Goal: Task Accomplishment & Management: Complete application form

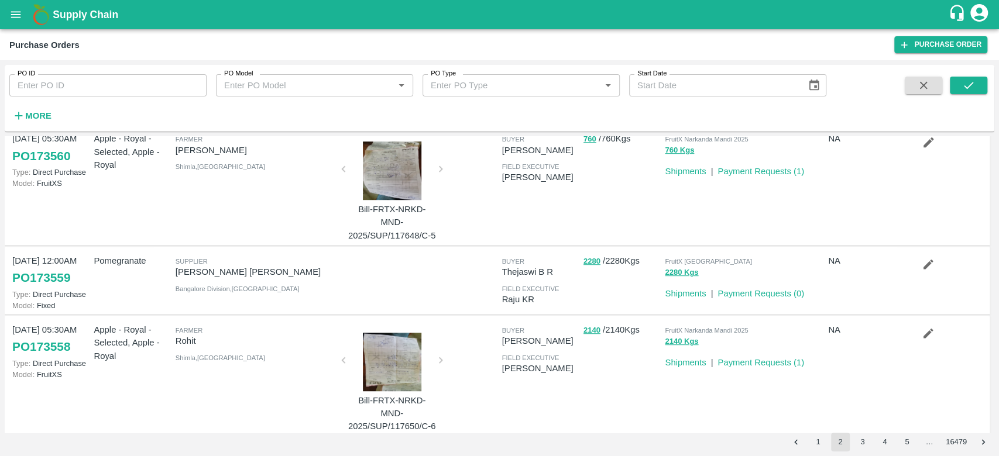
scroll to position [457, 0]
click at [47, 280] on link "PO 173559" at bounding box center [41, 279] width 58 height 21
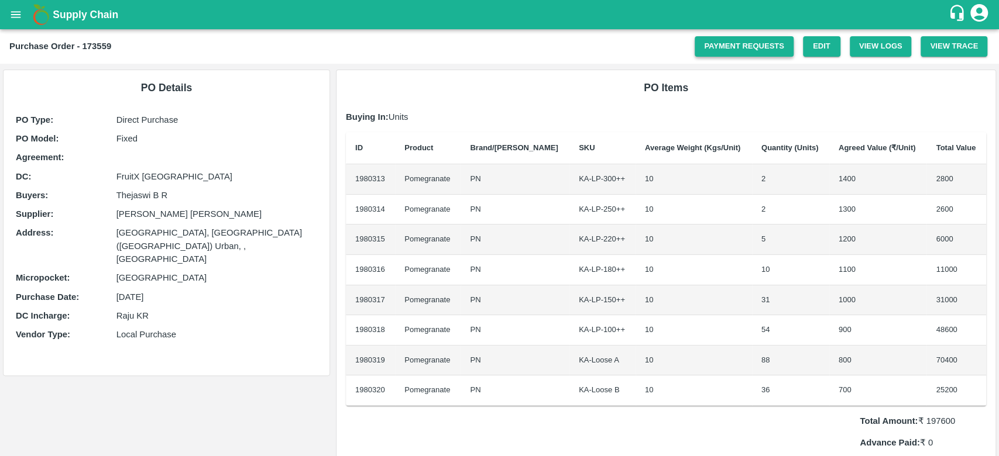
click at [721, 49] on link "Payment Requests" at bounding box center [743, 46] width 99 height 20
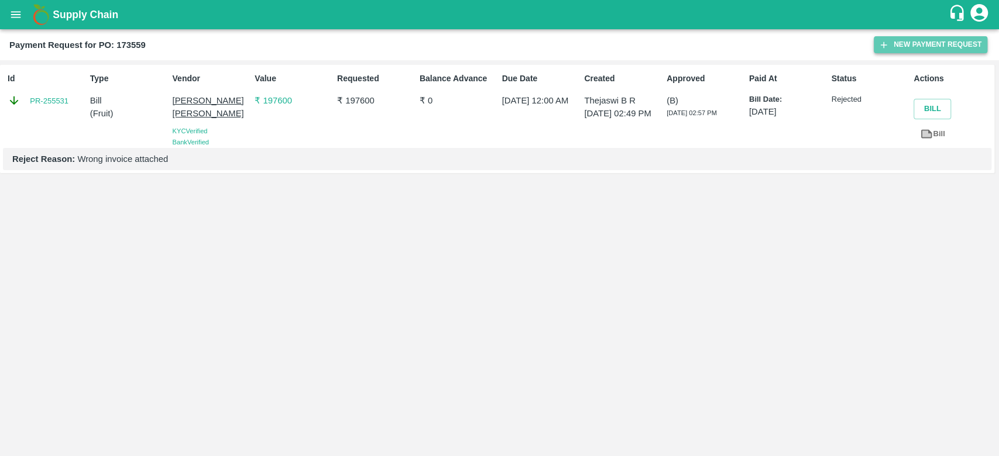
click at [891, 40] on button "New Payment Request" at bounding box center [929, 44] width 113 height 17
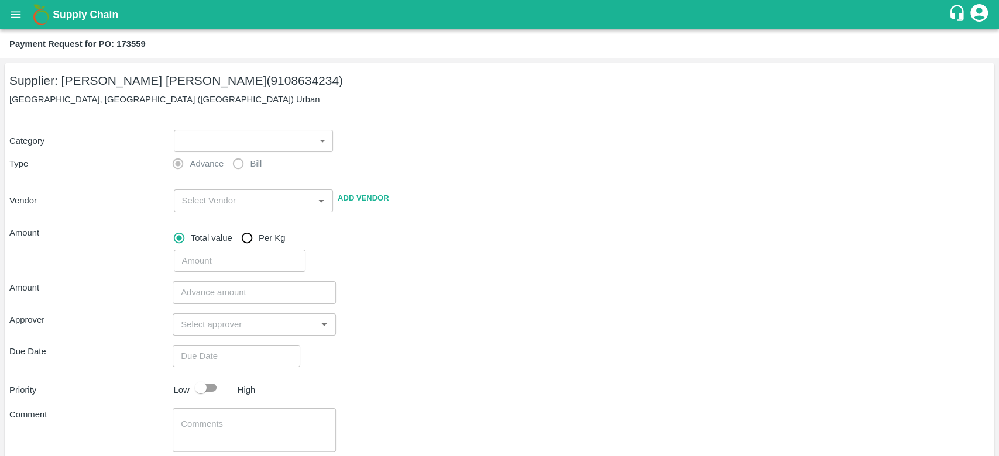
click at [291, 140] on body "Supply Chain Payment Request for PO: 173559 Supplier: Syed Adil Pasha (91086342…" at bounding box center [499, 228] width 999 height 456
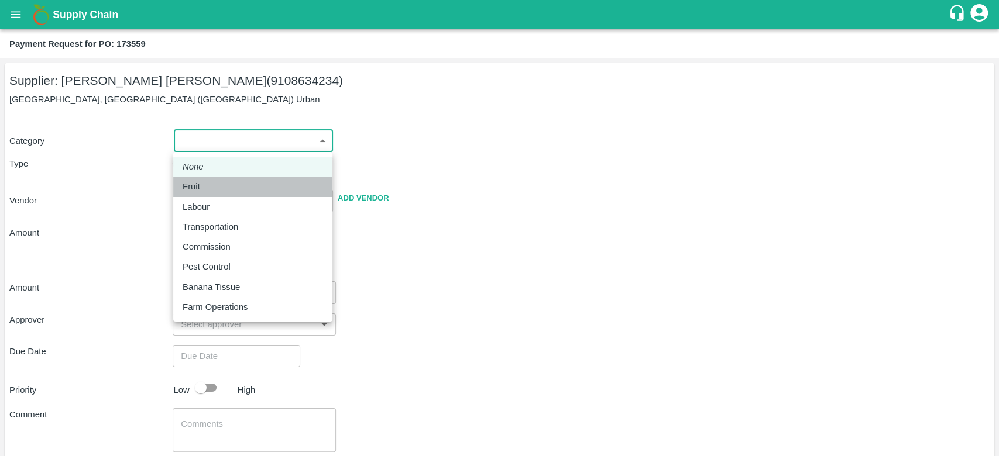
click at [182, 185] on li "Fruit" at bounding box center [252, 187] width 159 height 20
type input "1"
type input "Syed Adil Pasha - 9108634234(Supplier)"
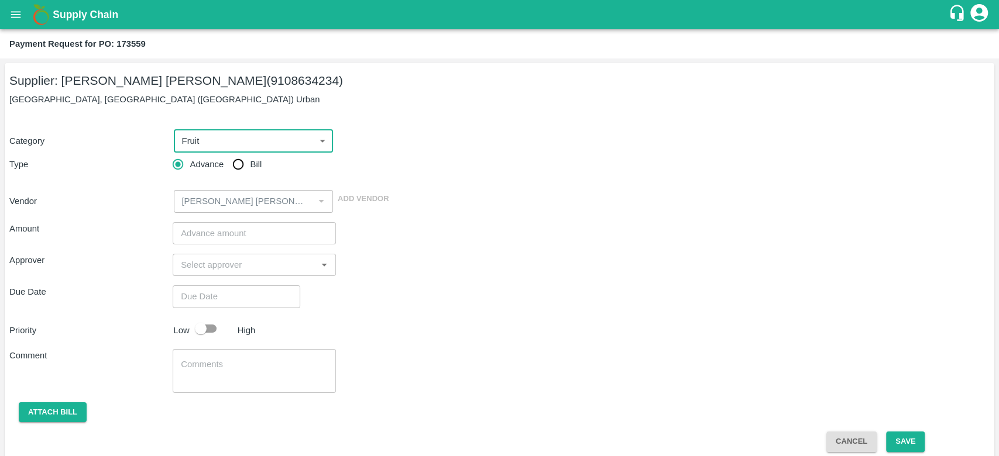
click at [235, 166] on input "Bill" at bounding box center [237, 164] width 23 height 23
radio input "true"
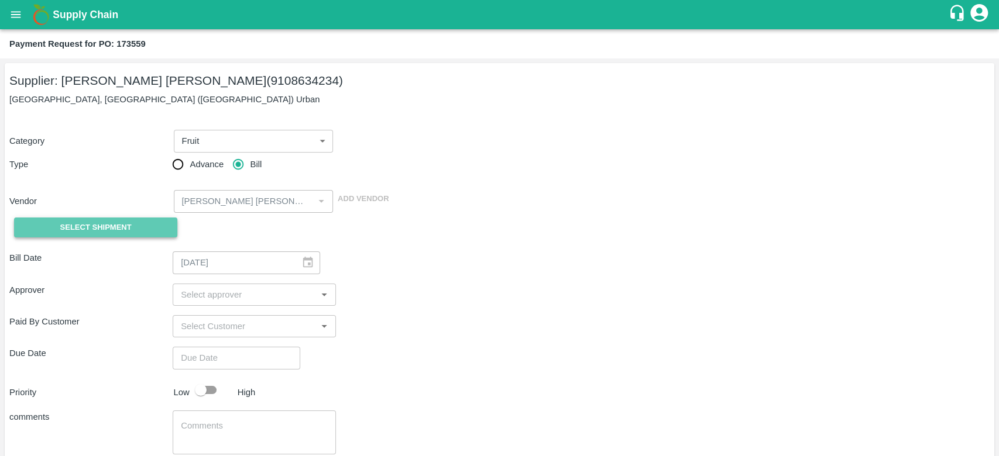
click at [140, 225] on button "Select Shipment" at bounding box center [95, 228] width 163 height 20
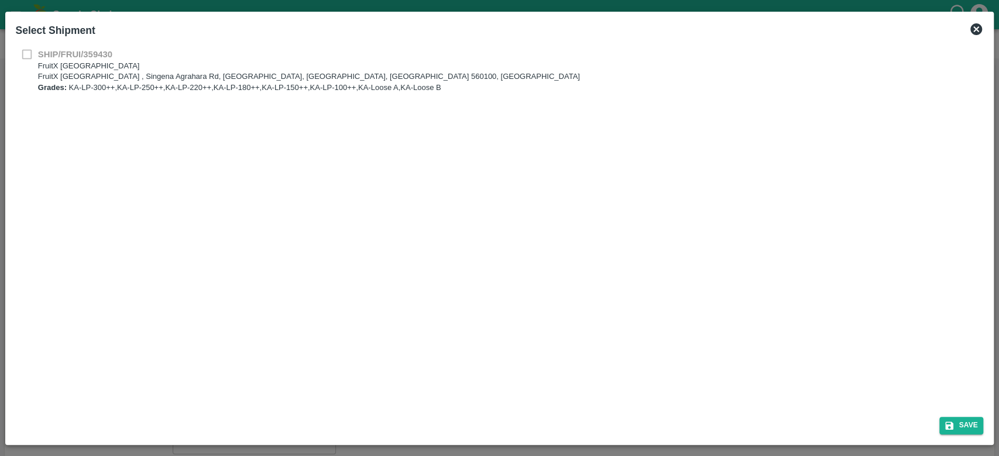
click at [23, 54] on div "SHIP/FRUI/359430 FruitX Bangalore FruitX Bangalore , Singena Agrahara Rd, Gulim…" at bounding box center [500, 71] width 968 height 46
click at [27, 57] on div "SHIP/FRUI/359430 FruitX Bangalore FruitX Bangalore , Singena Agrahara Rd, Gulim…" at bounding box center [500, 71] width 968 height 46
click at [68, 81] on p "FruitX [GEOGRAPHIC_DATA] , Singena Agrahara Rd, [GEOGRAPHIC_DATA], [GEOGRAPHIC_…" at bounding box center [309, 76] width 542 height 11
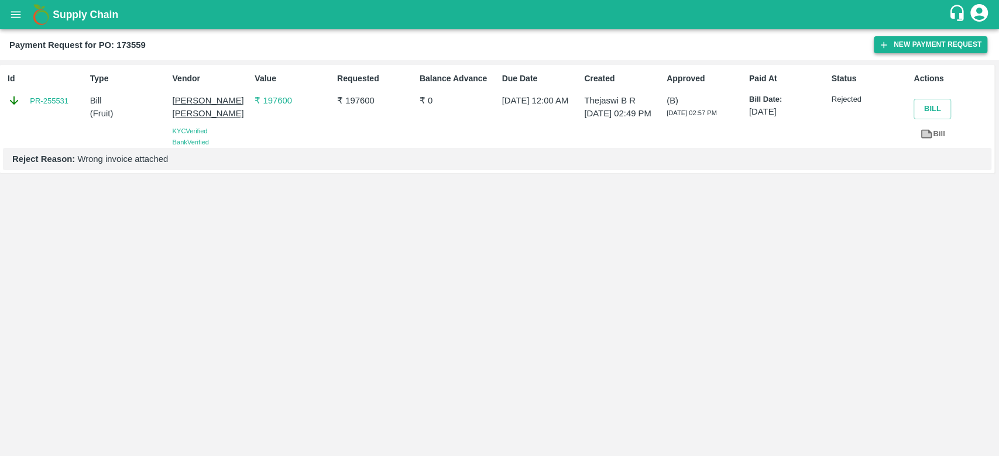
click at [918, 42] on button "New Payment Request" at bounding box center [929, 44] width 113 height 17
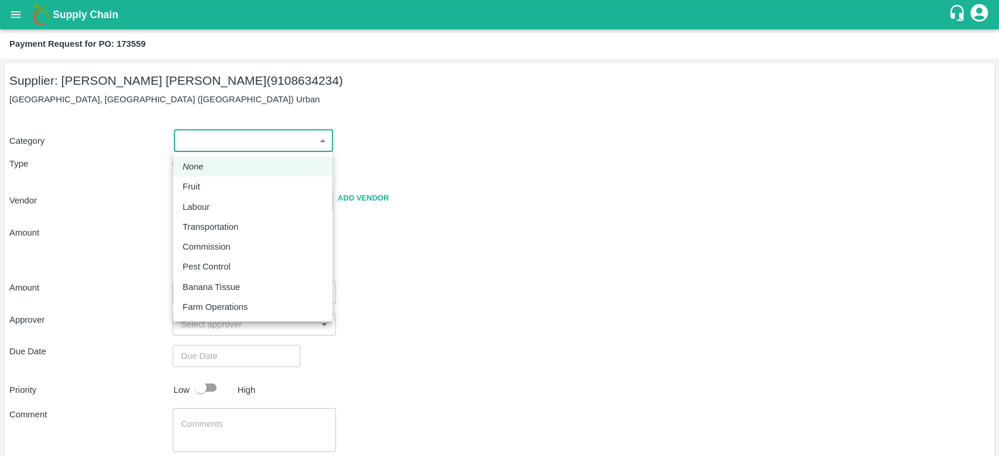
click at [219, 139] on body "Supply Chain Payment Request for PO: 173559 Supplier: Syed Adil Pasha (91086342…" at bounding box center [499, 228] width 999 height 456
click at [204, 185] on div "Fruit" at bounding box center [194, 186] width 23 height 13
type input "1"
type input "Syed Adil Pasha - 9108634234(Supplier)"
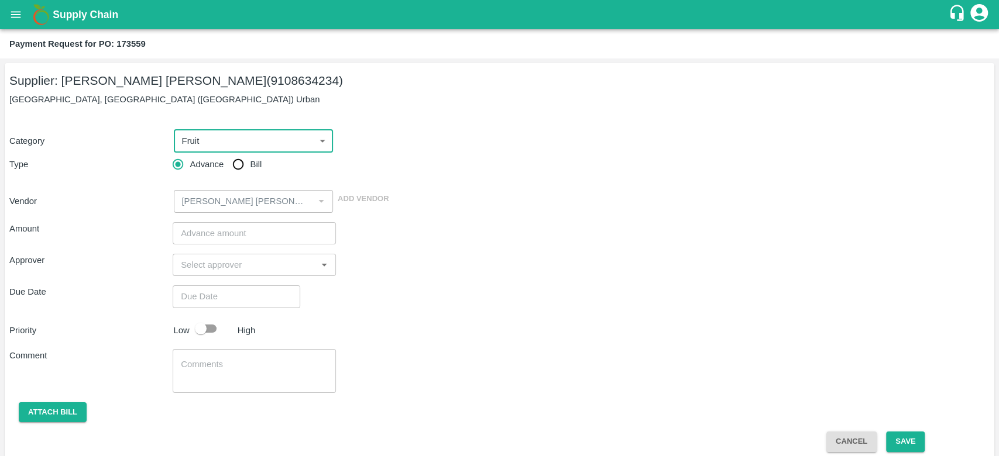
click at [238, 167] on input "Bill" at bounding box center [237, 164] width 23 height 23
radio input "true"
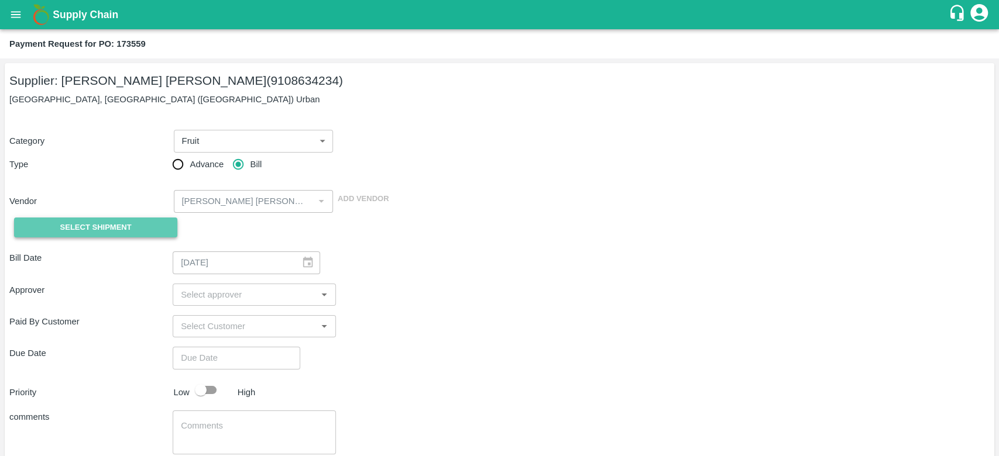
click at [143, 225] on button "Select Shipment" at bounding box center [95, 228] width 163 height 20
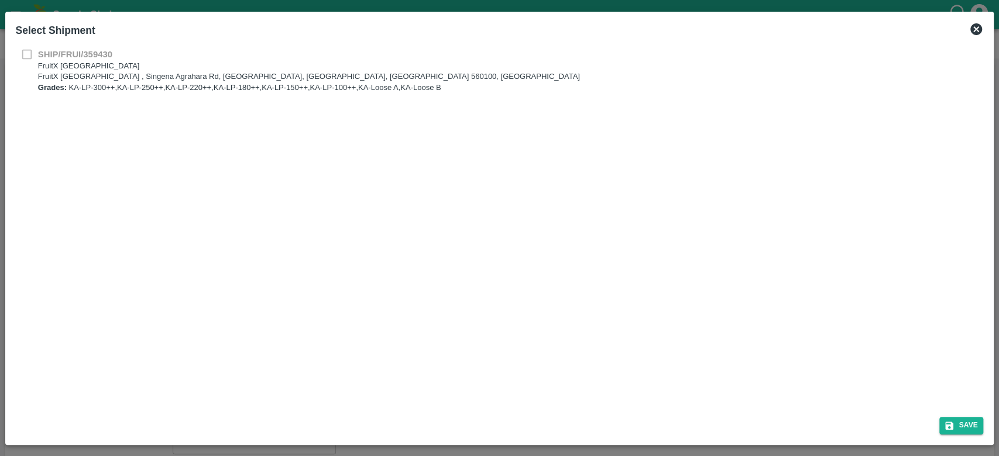
click at [29, 55] on div "SHIP/FRUI/359430 FruitX Bangalore FruitX Bangalore , Singena Agrahara Rd, Gulim…" at bounding box center [500, 71] width 968 height 46
click at [64, 129] on div "SHIP/FRUI/359430 FruitX Bangalore FruitX Bangalore , Singena Agrahara Rd, Gulim…" at bounding box center [499, 225] width 977 height 365
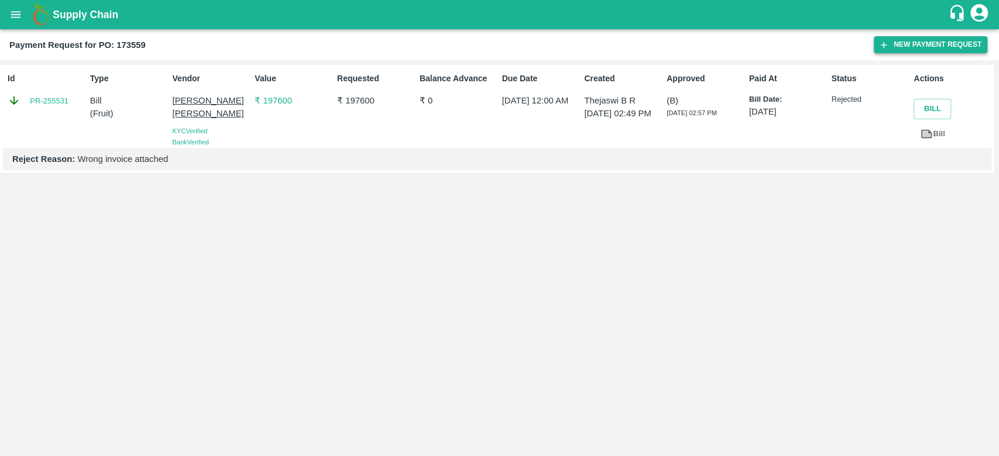
click at [880, 51] on button "New Payment Request" at bounding box center [929, 44] width 113 height 17
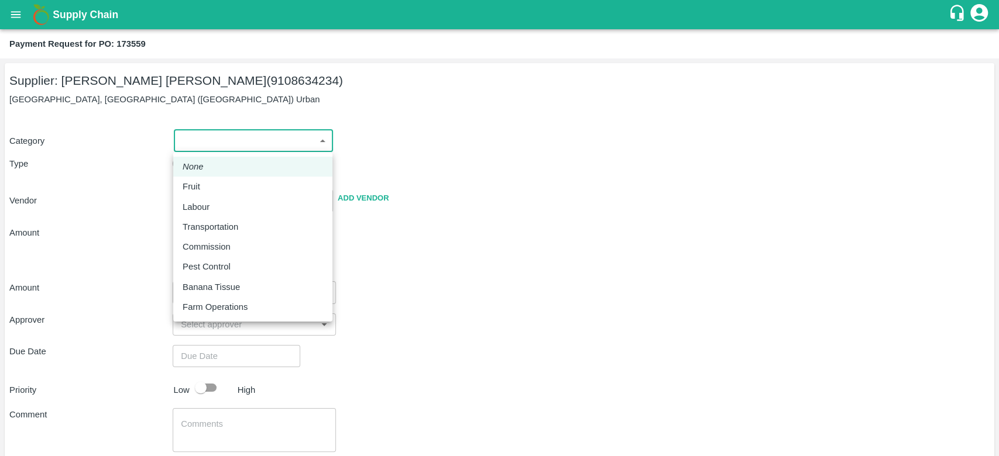
click at [316, 133] on body "Supply Chain Payment Request for PO: 173559 Supplier: Syed Adil Pasha (91086342…" at bounding box center [499, 228] width 999 height 456
click at [199, 184] on p "Fruit" at bounding box center [192, 186] width 18 height 13
type input "1"
type input "Syed Adil Pasha - 9108634234(Supplier)"
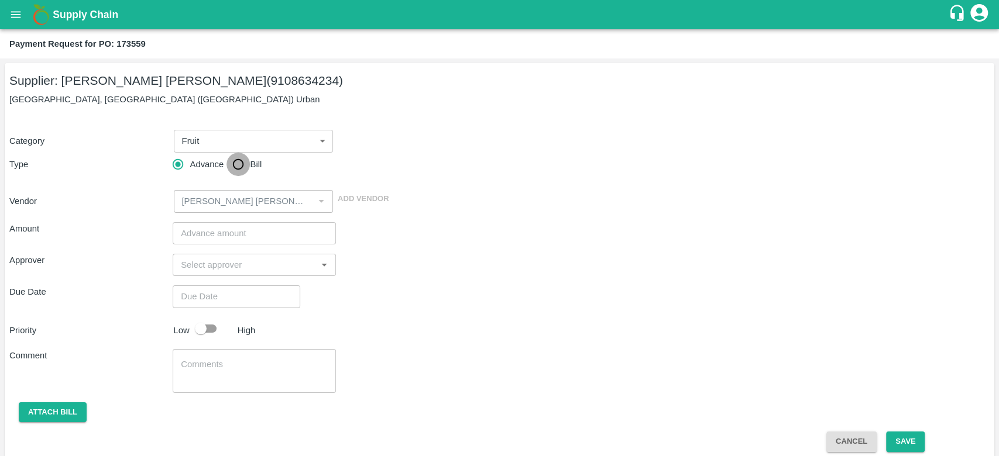
click at [239, 160] on input "Bill" at bounding box center [237, 164] width 23 height 23
radio input "true"
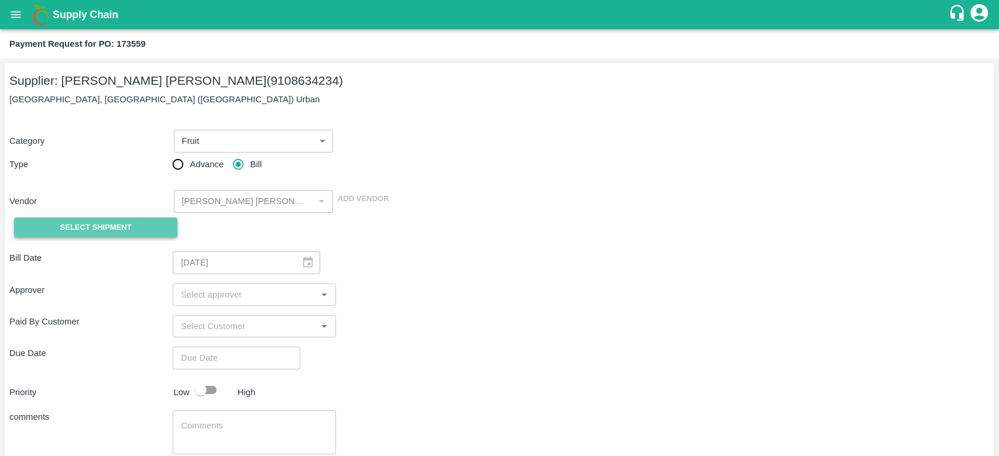
click at [131, 218] on button "Select Shipment" at bounding box center [95, 228] width 163 height 20
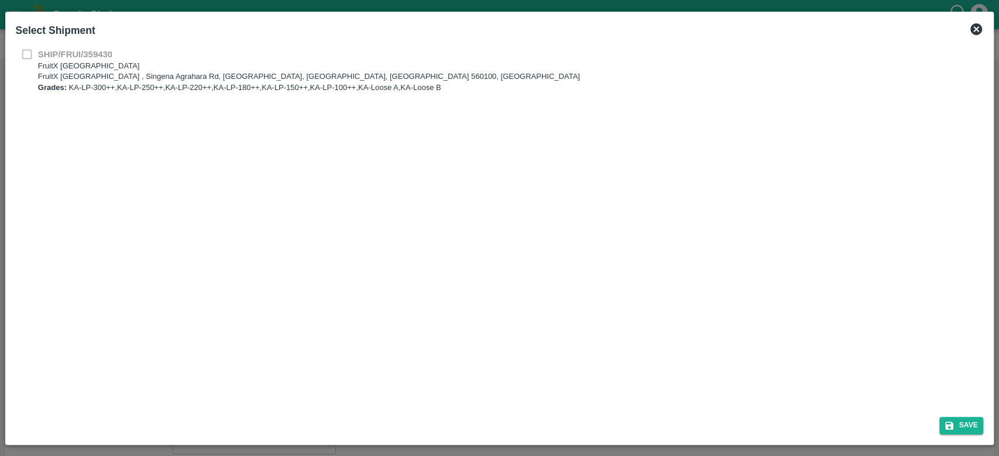
click at [21, 53] on div "SHIP/FRUI/359430 FruitX Bangalore FruitX Bangalore , Singena Agrahara Rd, Gulim…" at bounding box center [500, 71] width 968 height 46
